Goal: Task Accomplishment & Management: Manage account settings

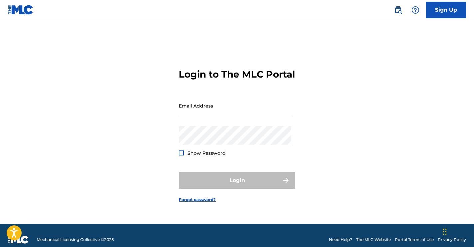
click at [207, 126] on div "Email Address" at bounding box center [235, 111] width 113 height 30
click at [202, 125] on div "Email Address" at bounding box center [235, 111] width 113 height 30
click at [199, 113] on input "Email Address" at bounding box center [235, 105] width 113 height 19
type input "[EMAIL_ADDRESS][DOMAIN_NAME]"
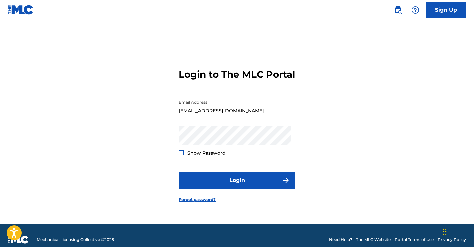
click at [181, 156] on div at bounding box center [181, 153] width 5 height 5
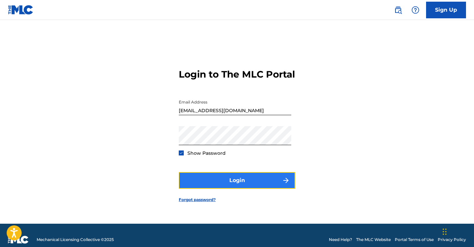
click at [229, 186] on button "Login" at bounding box center [237, 180] width 117 height 17
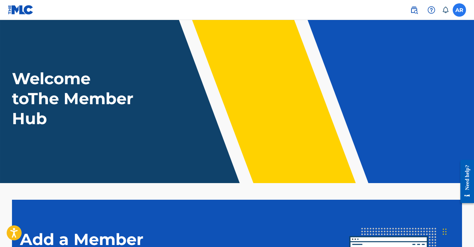
click at [460, 9] on label at bounding box center [459, 9] width 13 height 13
click at [460, 10] on input "AR [PERSON_NAME] [EMAIL_ADDRESS][DOMAIN_NAME] Notification Preferences Profile …" at bounding box center [460, 10] width 0 height 0
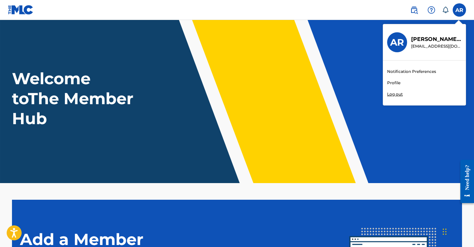
click at [401, 82] on div "Notification Preferences Profile Log out" at bounding box center [424, 83] width 83 height 45
click at [460, 10] on input "AR [PERSON_NAME] [EMAIL_ADDRESS][DOMAIN_NAME] Notification Preferences Profile …" at bounding box center [460, 10] width 0 height 0
click at [396, 81] on link "Profile" at bounding box center [393, 83] width 13 height 6
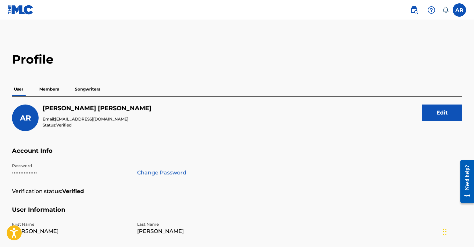
click at [53, 88] on p "Members" at bounding box center [49, 89] width 24 height 14
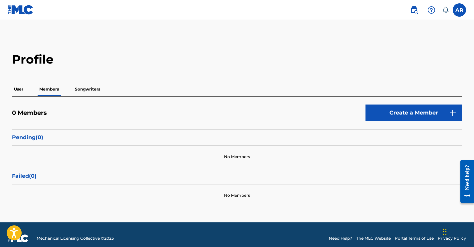
click at [86, 85] on p "Songwriters" at bounding box center [87, 89] width 29 height 14
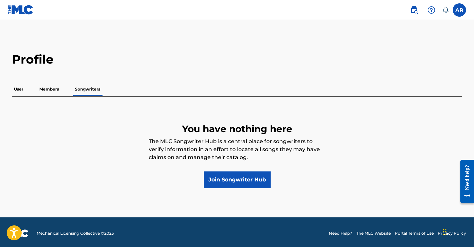
click at [17, 90] on p "User" at bounding box center [18, 89] width 13 height 14
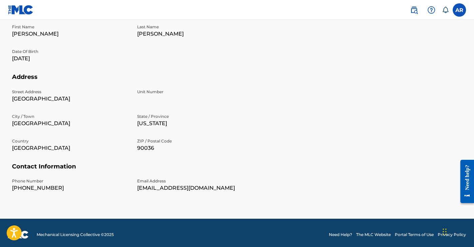
scroll to position [201, 0]
